Goal: Information Seeking & Learning: Learn about a topic

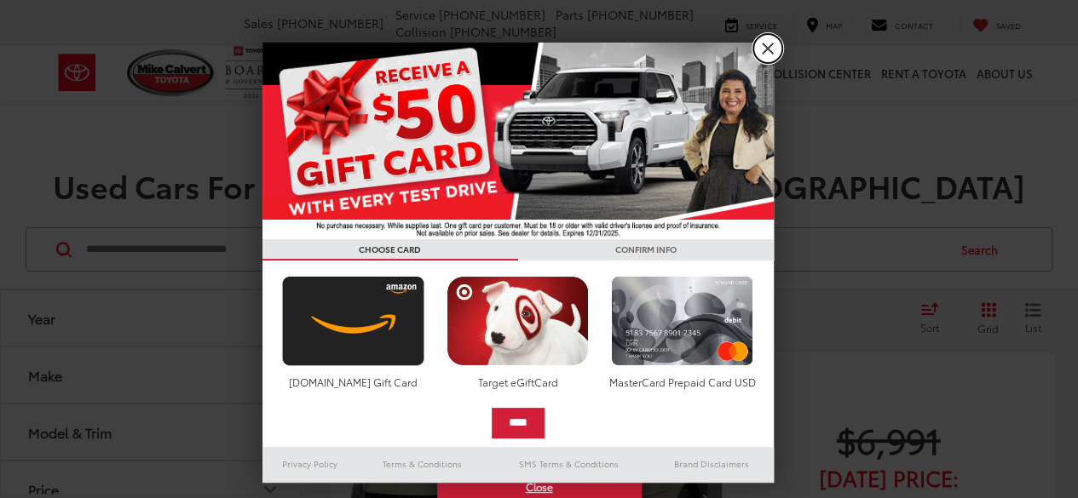
click at [763, 49] on link "X" at bounding box center [767, 48] width 29 height 29
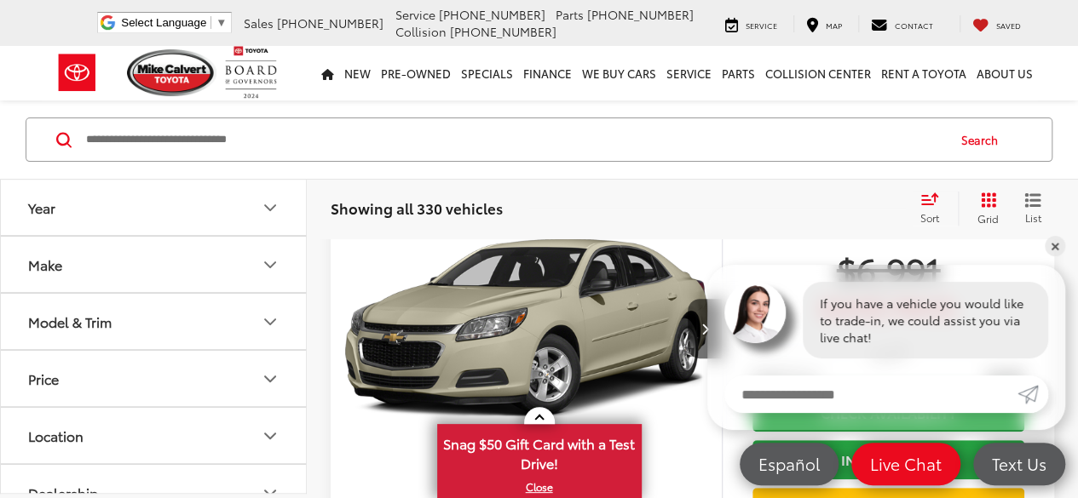
scroll to position [341, 0]
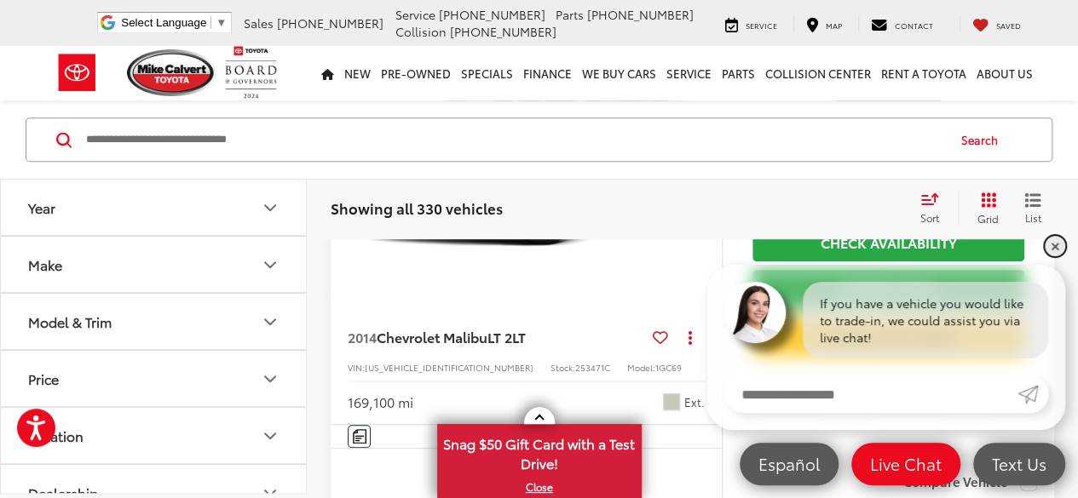
click at [1050, 248] on link "✕" at bounding box center [1054, 246] width 20 height 20
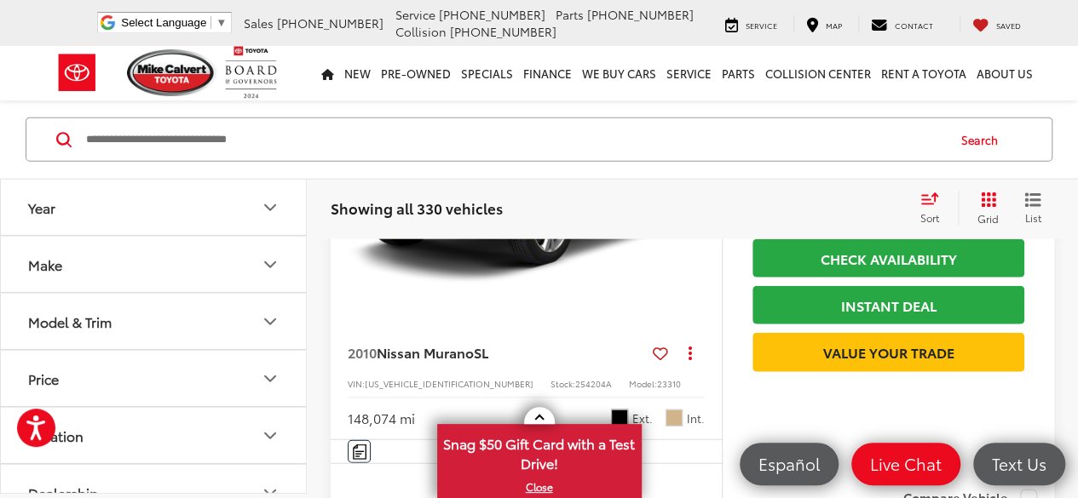
scroll to position [2044, 0]
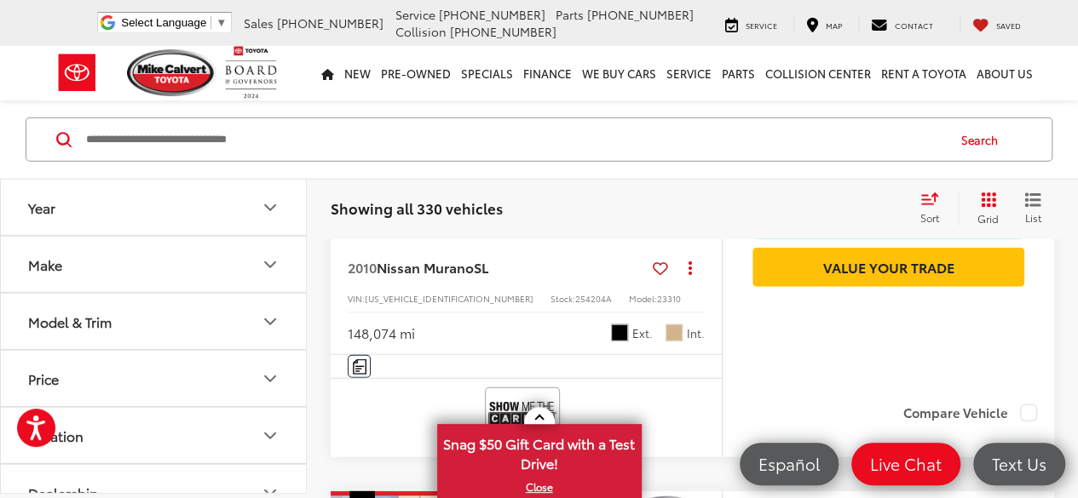
click at [157, 269] on button "Make" at bounding box center [154, 264] width 307 height 55
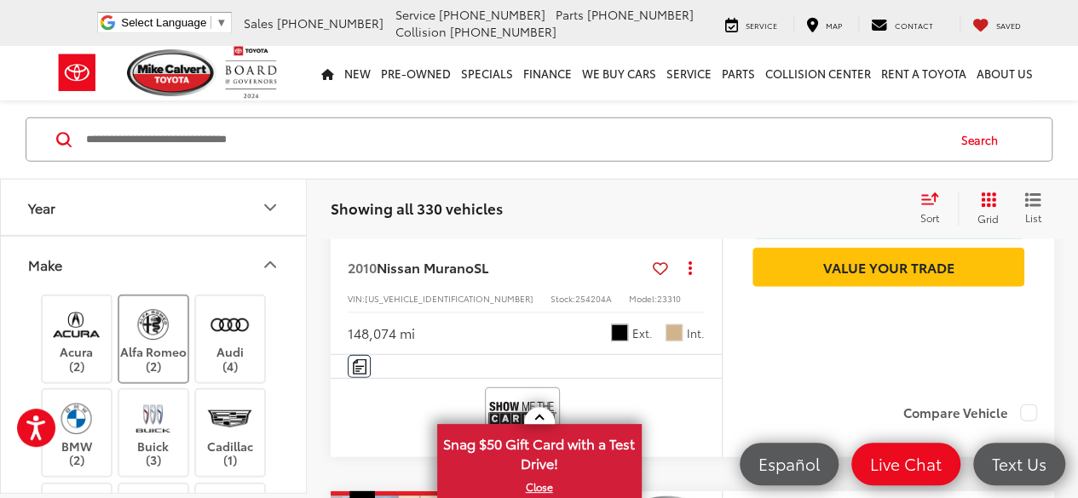
scroll to position [85, 0]
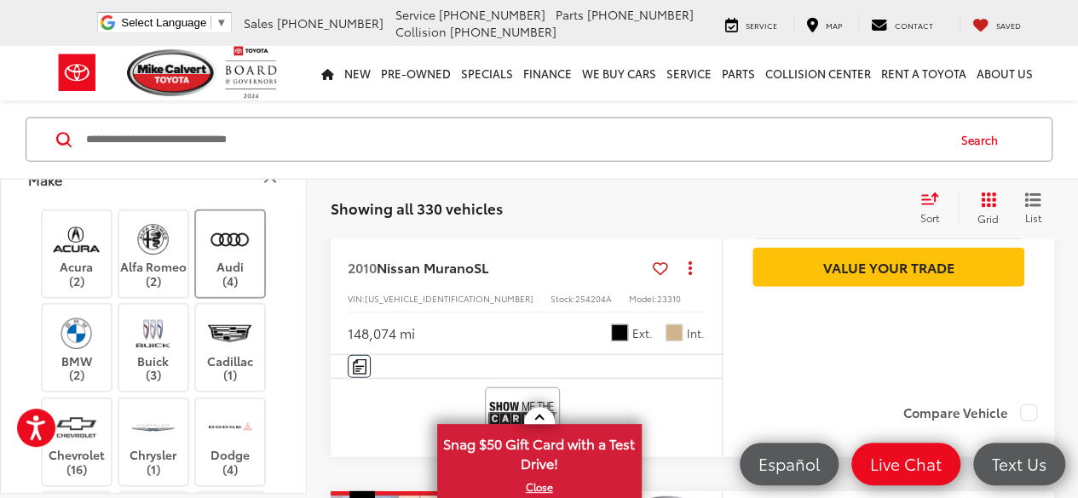
click at [221, 267] on label "Audi (4)" at bounding box center [230, 254] width 69 height 69
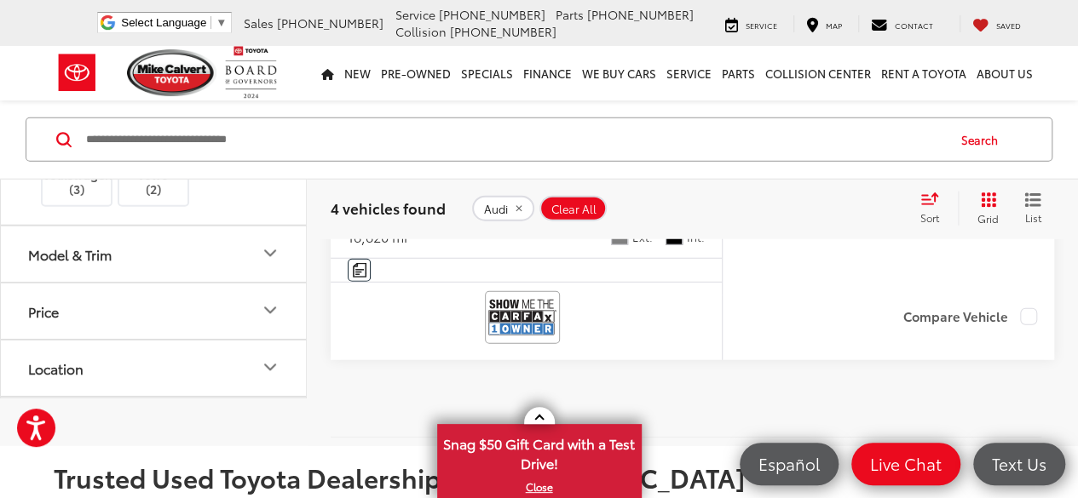
scroll to position [767, 0]
